Goal: Task Accomplishment & Management: Manage account settings

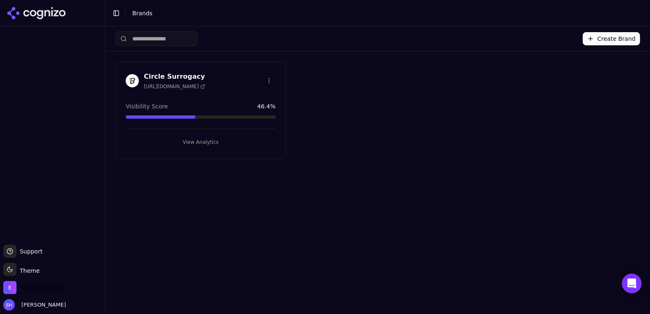
click at [28, 290] on span "Etna Interactive" at bounding box center [42, 287] width 43 height 7
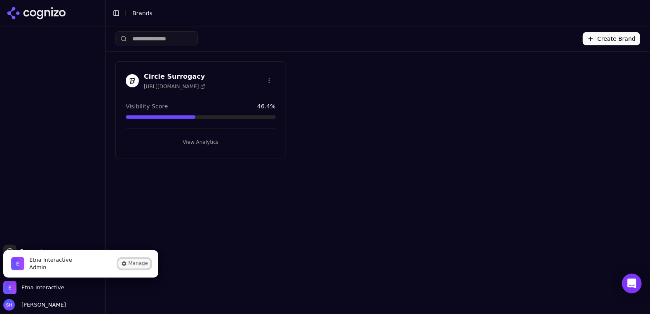
click at [136, 263] on button "Manage" at bounding box center [134, 264] width 32 height 10
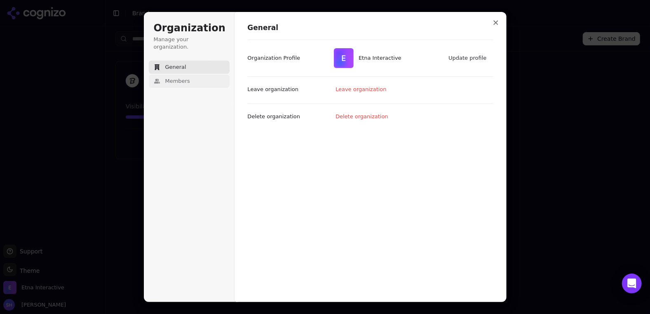
click at [174, 78] on span "Members" at bounding box center [177, 81] width 25 height 7
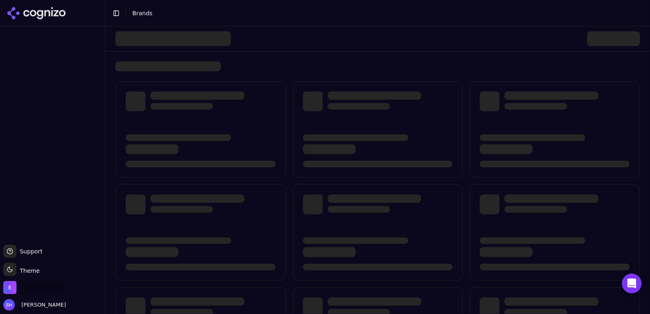
click at [30, 286] on span "Etna Interactive" at bounding box center [42, 287] width 43 height 7
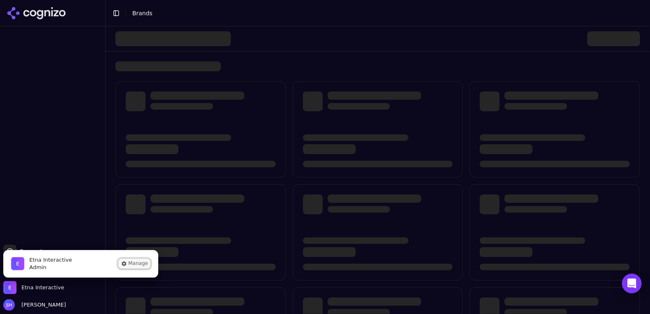
click at [132, 263] on button "Manage" at bounding box center [134, 264] width 32 height 10
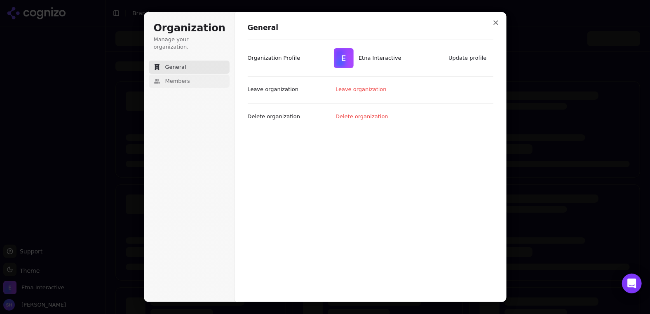
click at [192, 75] on button "Members" at bounding box center [189, 81] width 81 height 13
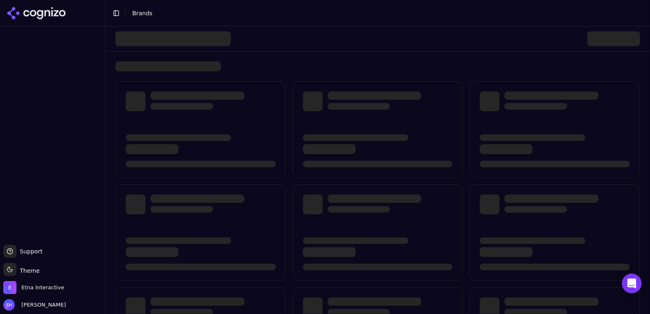
click at [150, 14] on li "Brands" at bounding box center [379, 13] width 495 height 8
click at [139, 14] on span "Brands" at bounding box center [142, 13] width 20 height 7
